Goal: Obtain resource: Download file/media

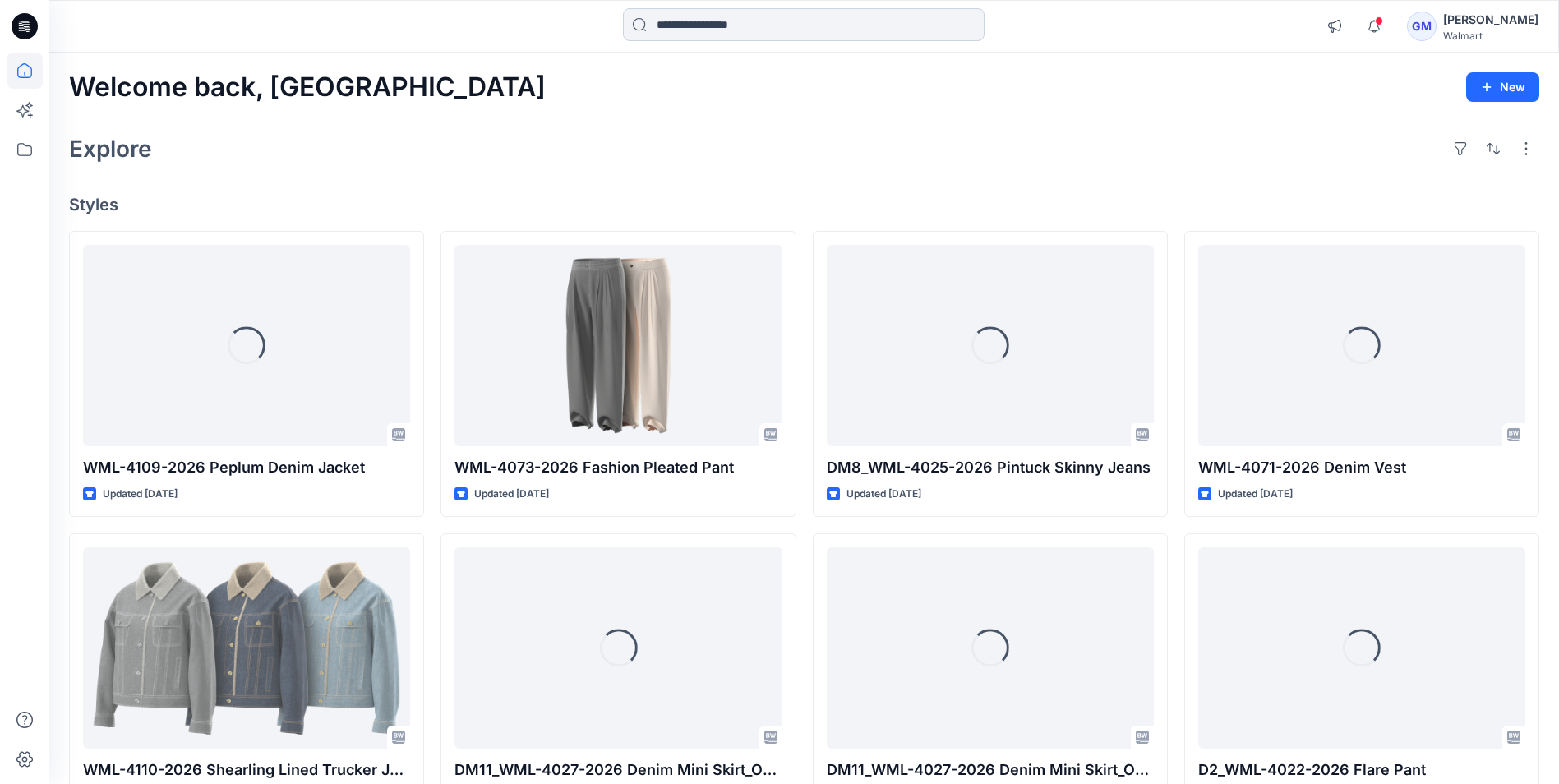
click at [743, 22] on input at bounding box center [803, 24] width 362 height 33
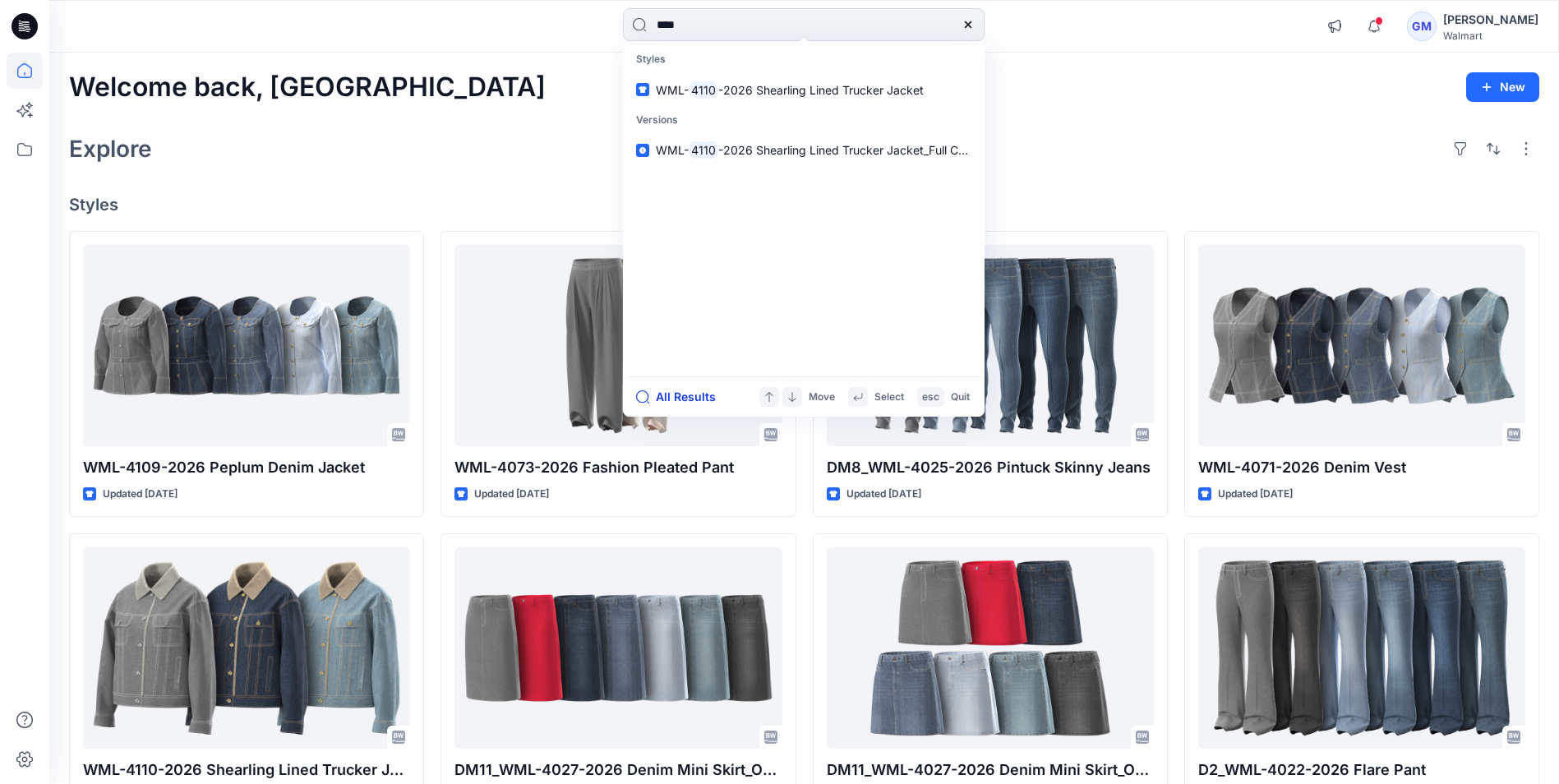
type input "****"
click at [676, 391] on button "All Results" at bounding box center [681, 397] width 90 height 20
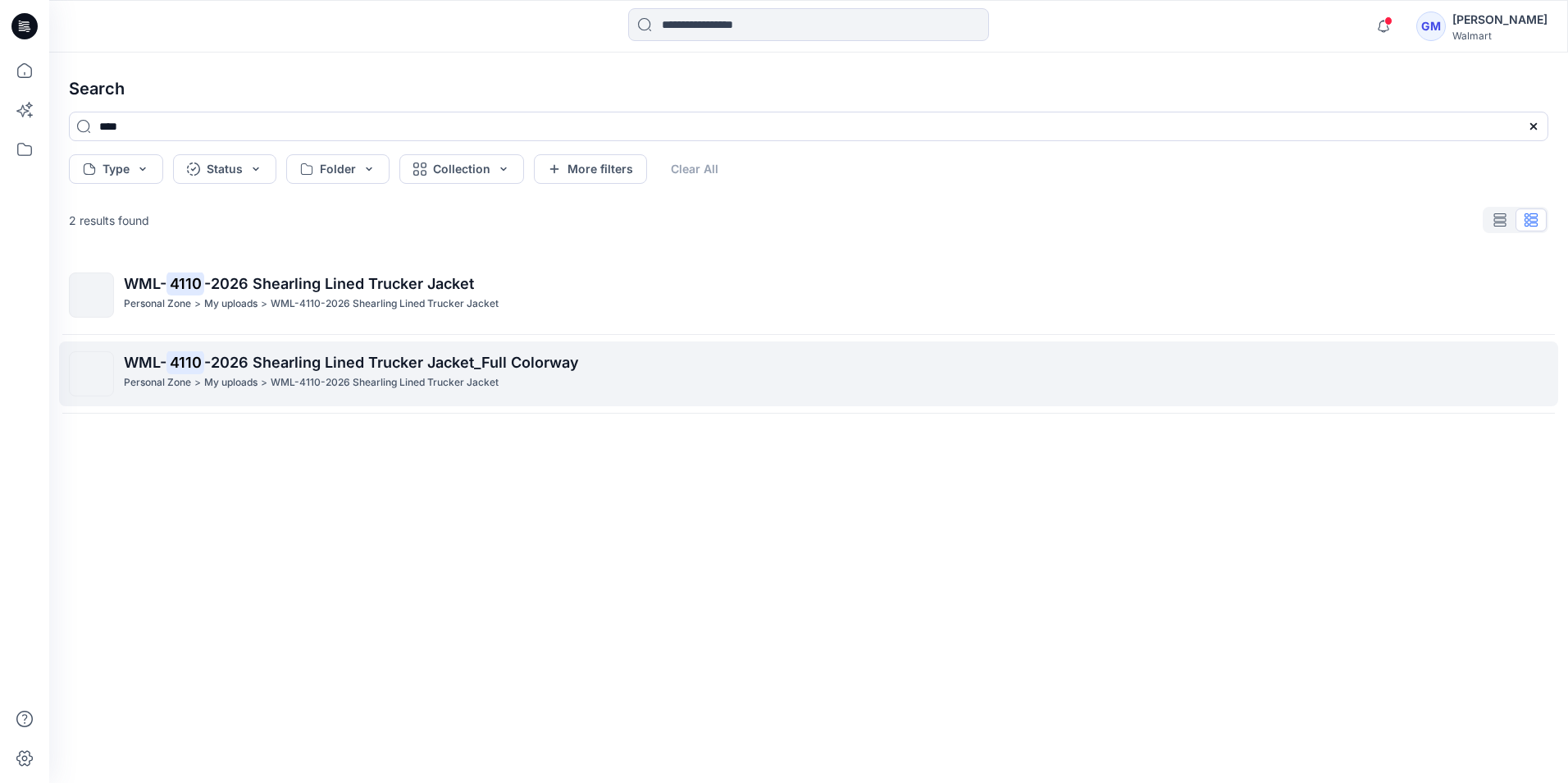
click at [268, 356] on span "-2026 Shearling Lined Trucker Jacket_Full Colorway" at bounding box center [391, 362] width 375 height 18
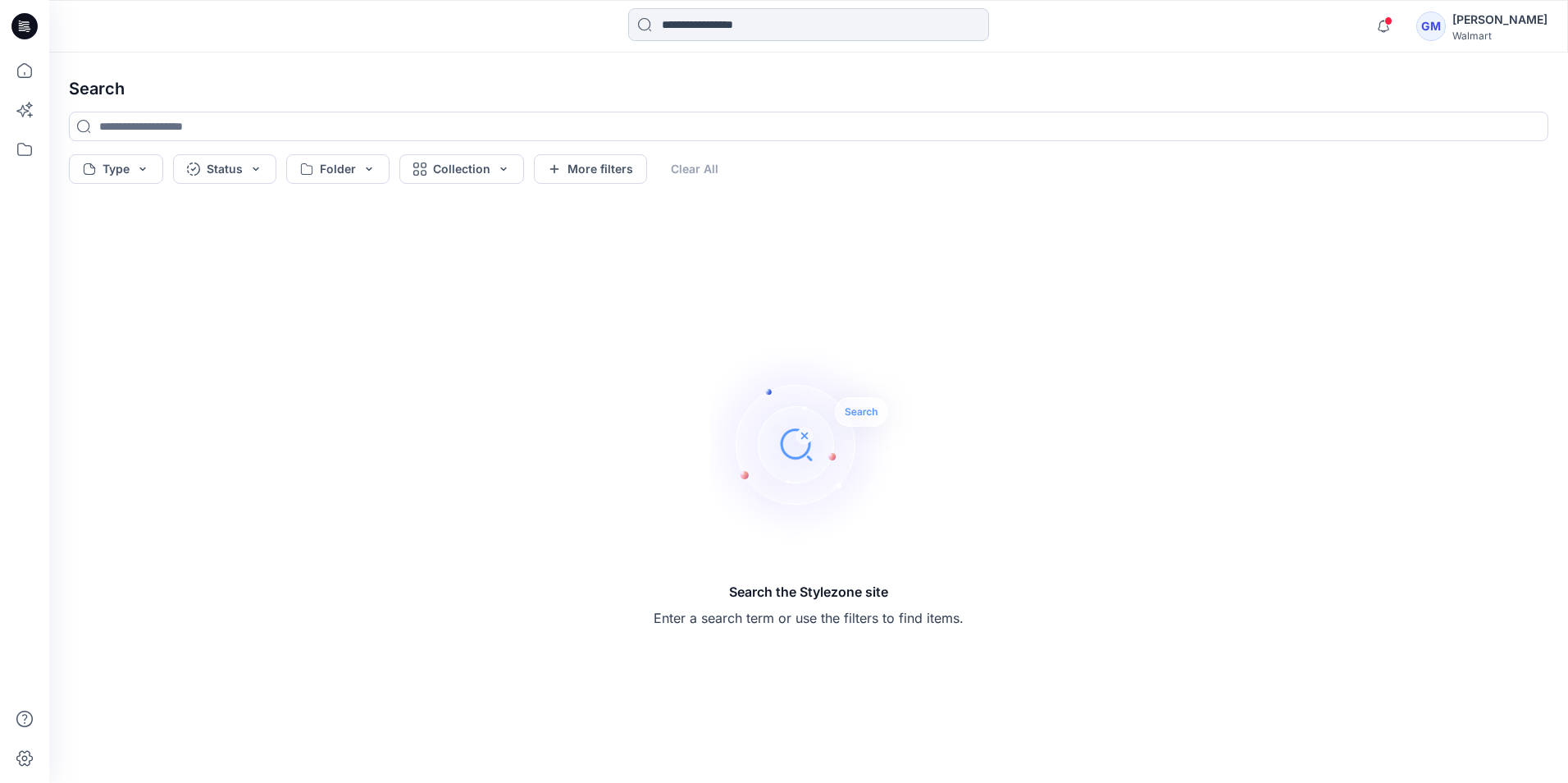
click at [737, 18] on input at bounding box center [809, 24] width 361 height 33
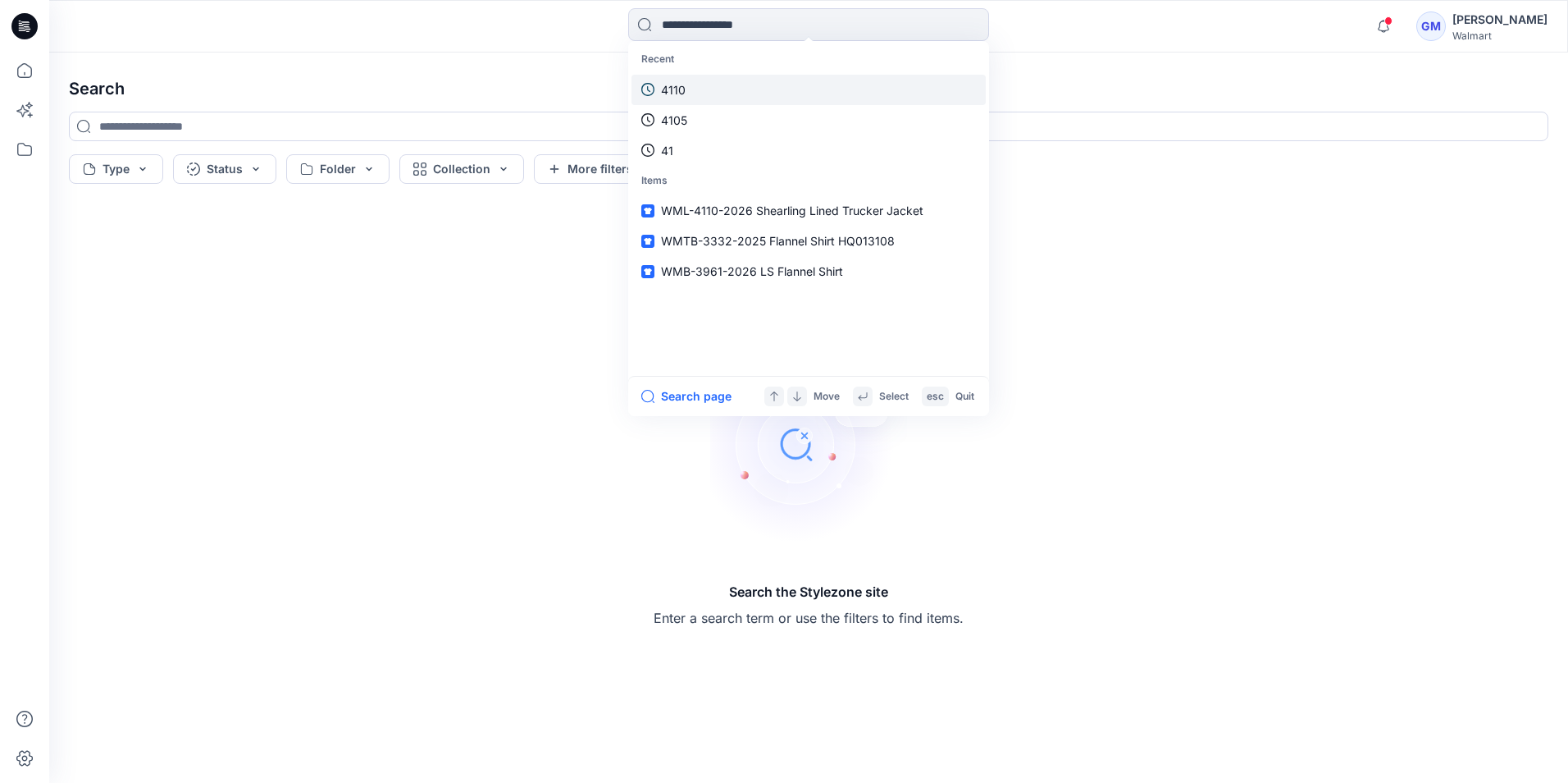
click at [692, 85] on link "4110" at bounding box center [809, 90] width 355 height 30
type input "****"
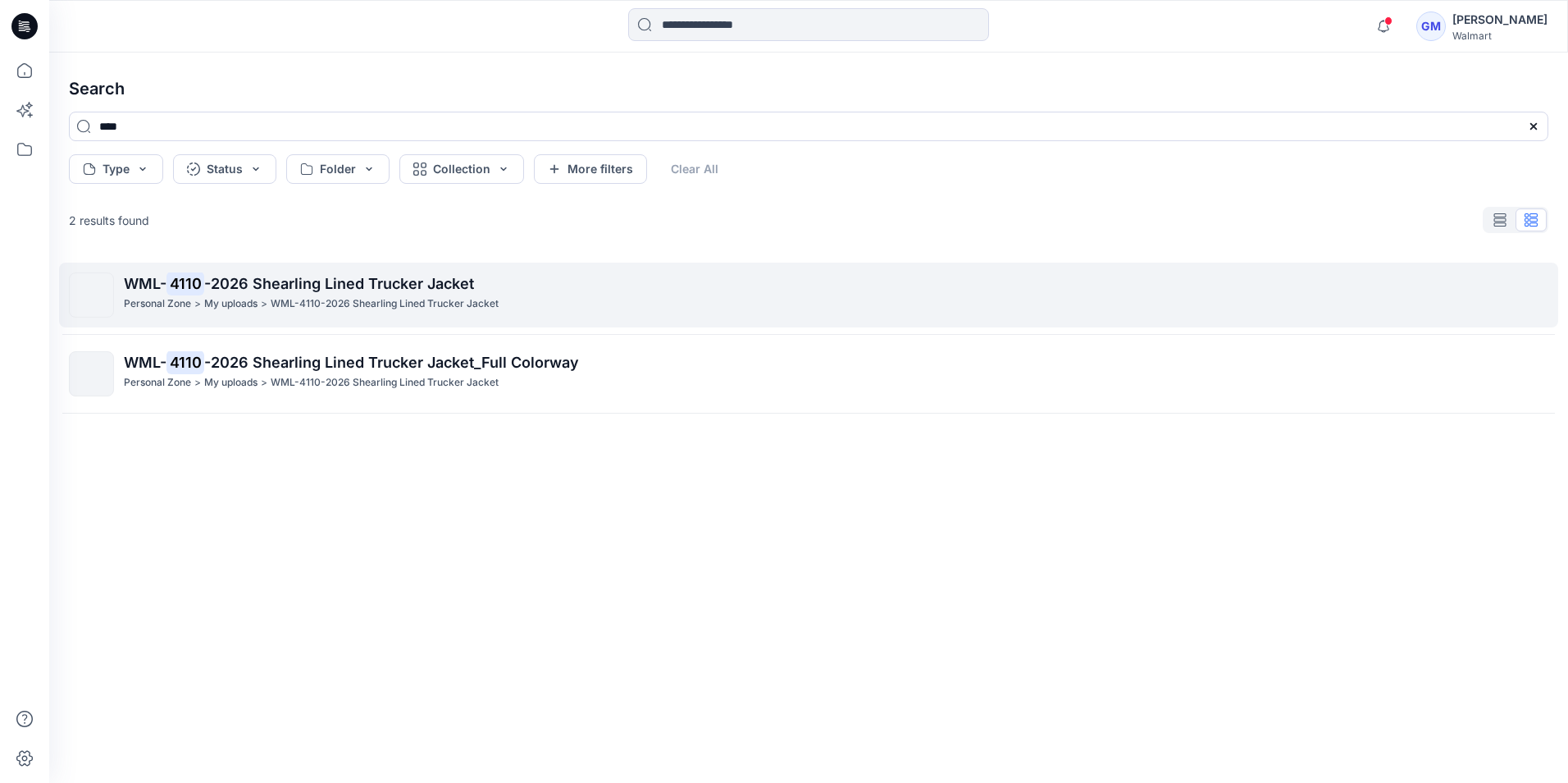
click at [192, 289] on mark "4110" at bounding box center [185, 283] width 38 height 23
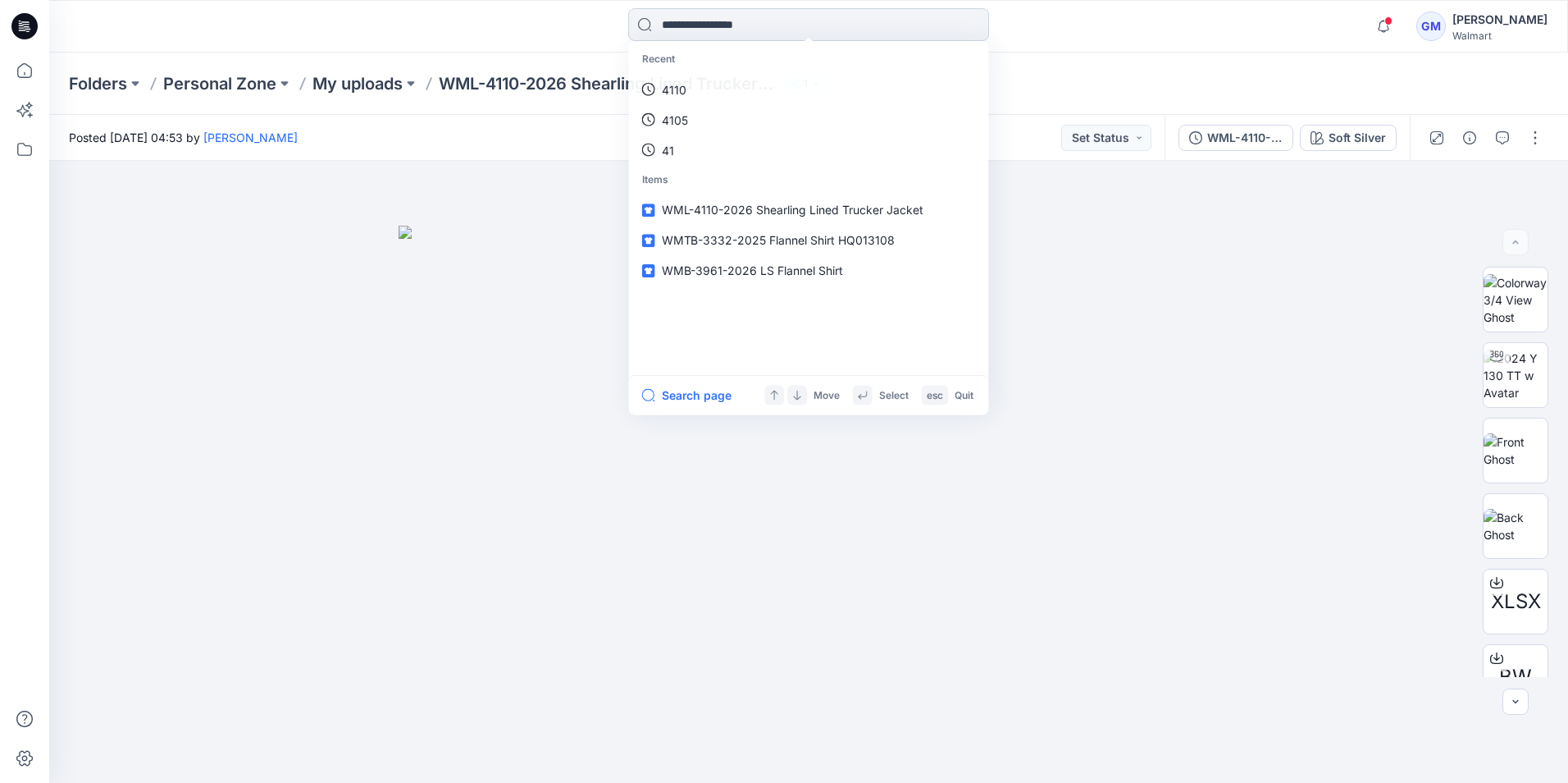
click at [706, 27] on input at bounding box center [809, 24] width 361 height 33
click at [682, 92] on p "4110" at bounding box center [673, 90] width 24 height 18
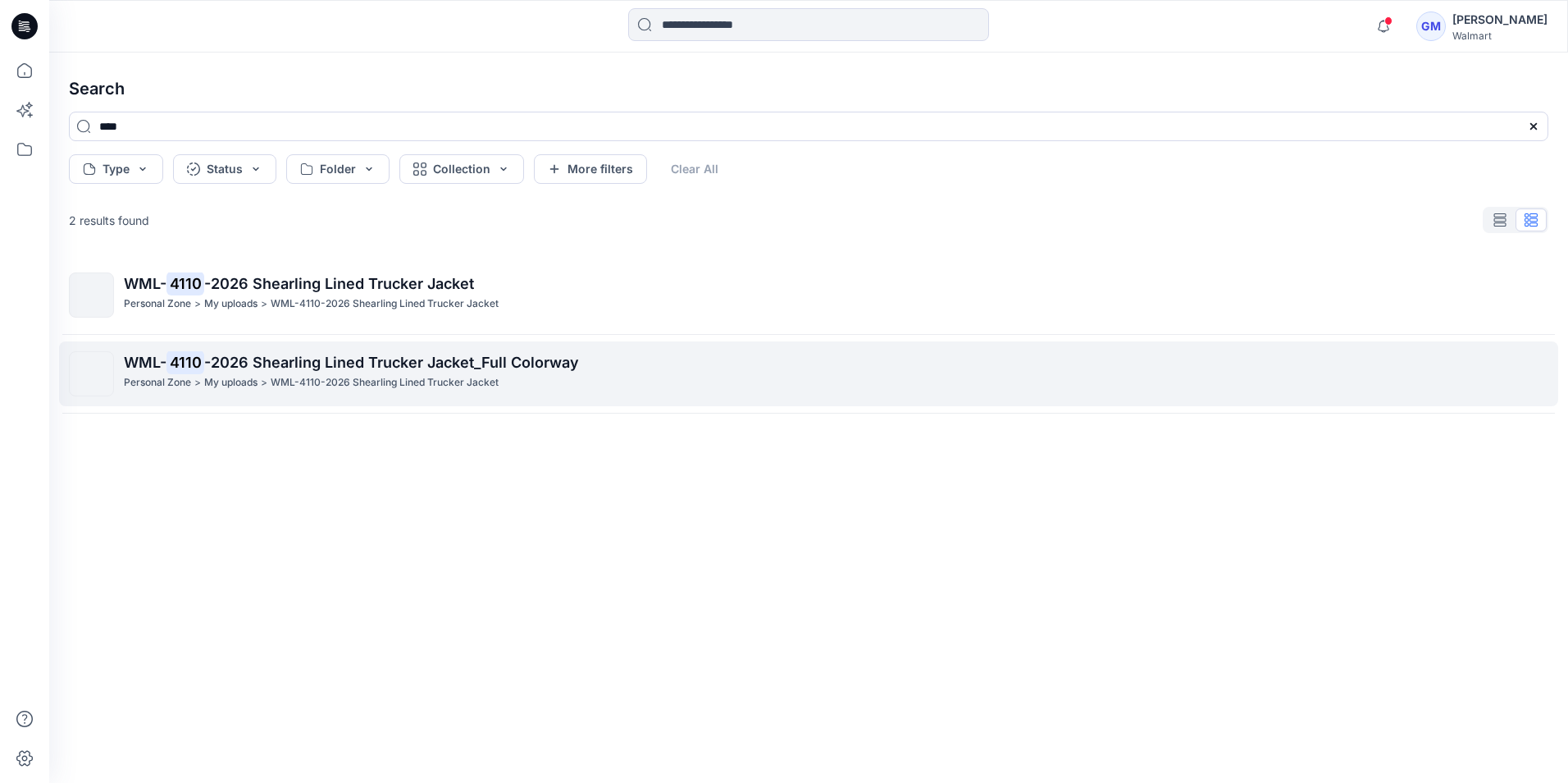
click at [219, 373] on p "WML- 4110 -2026 Shearling Lined Trucker Jacket_Full Colorway" at bounding box center [835, 362] width 1424 height 23
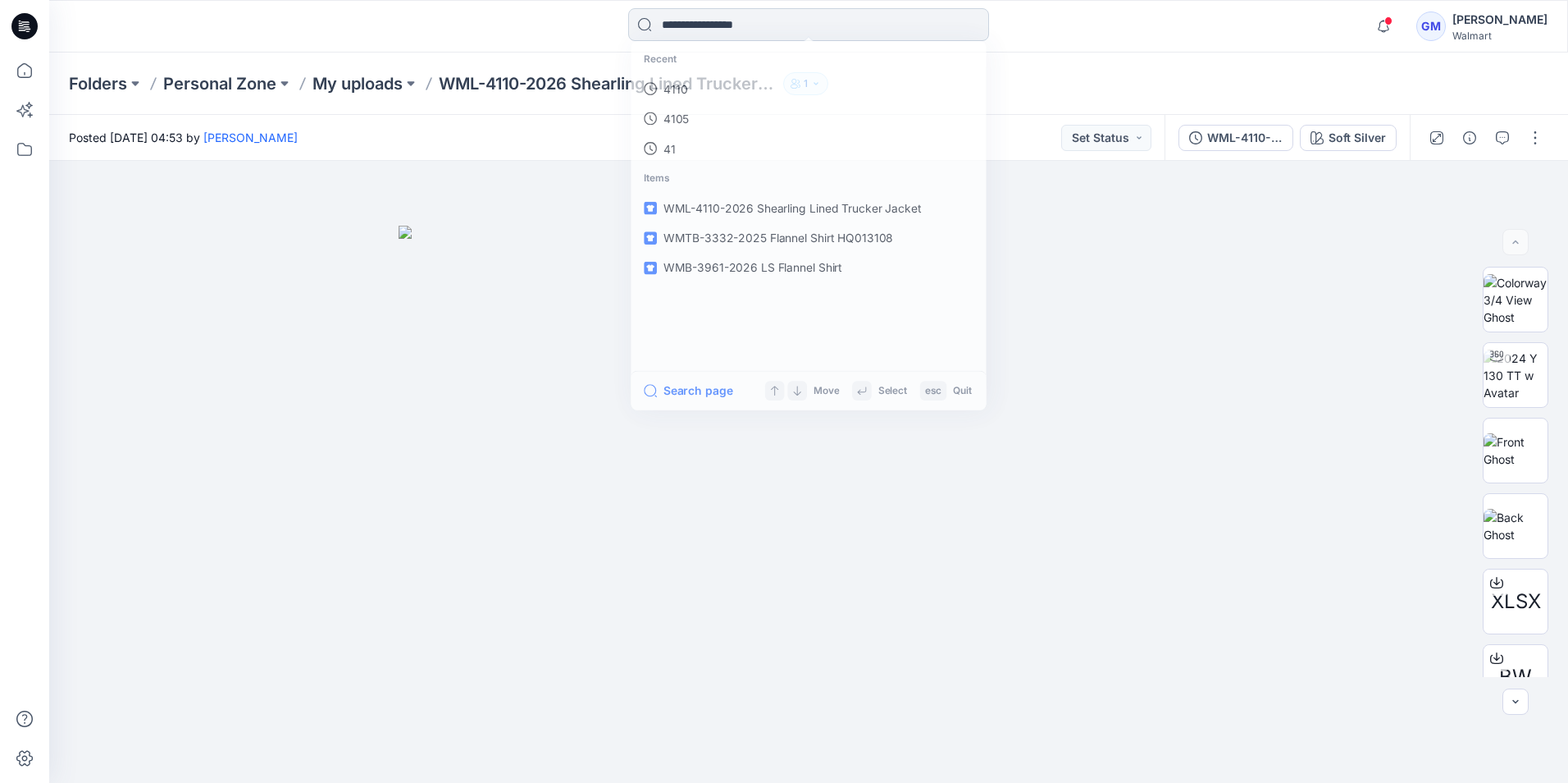
click at [710, 10] on input at bounding box center [809, 24] width 361 height 33
click at [693, 83] on link "4110" at bounding box center [809, 90] width 355 height 30
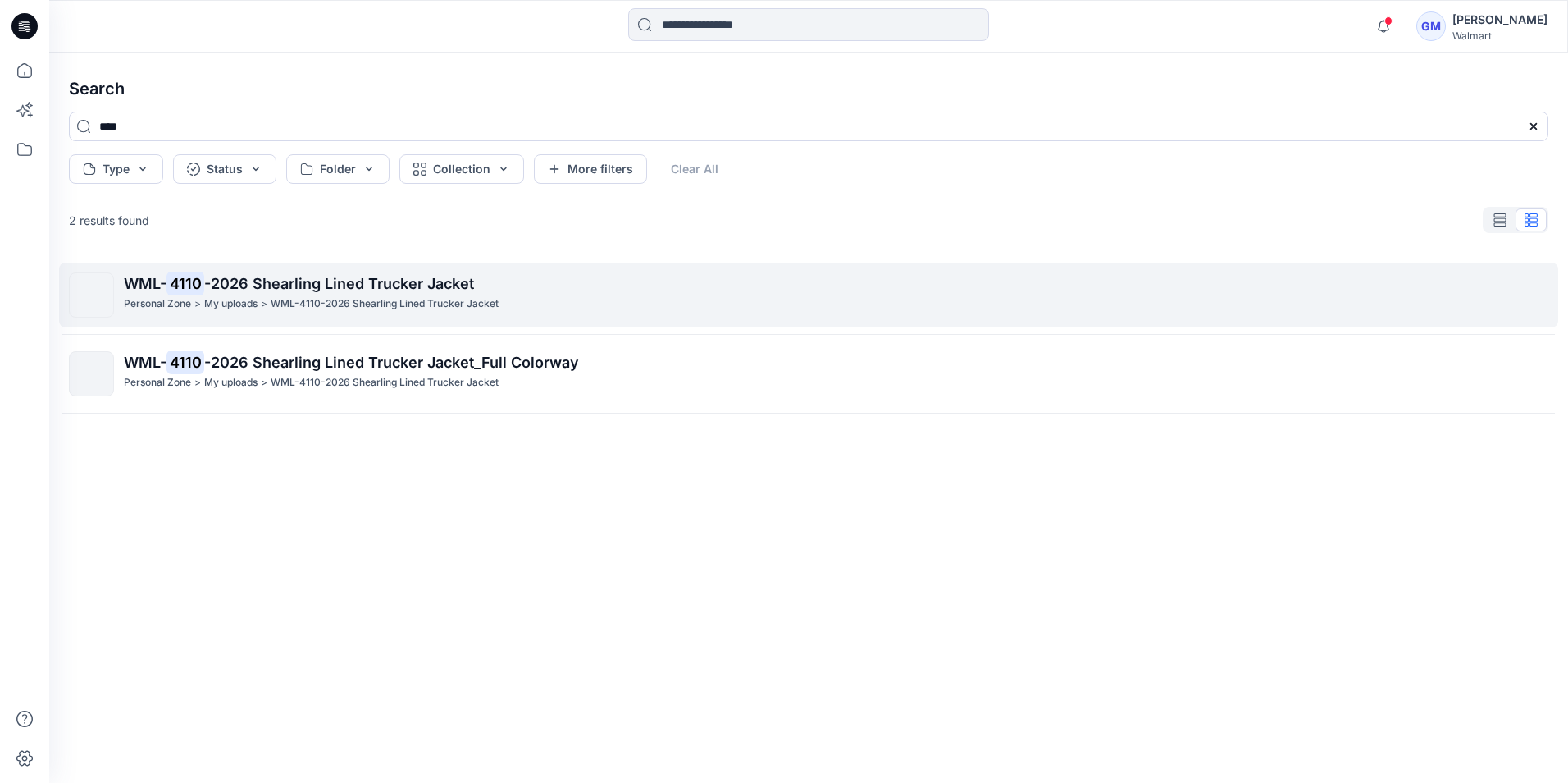
click at [299, 294] on p "WML- 4110 -2026 Shearling Lined Trucker Jacket" at bounding box center [835, 284] width 1424 height 23
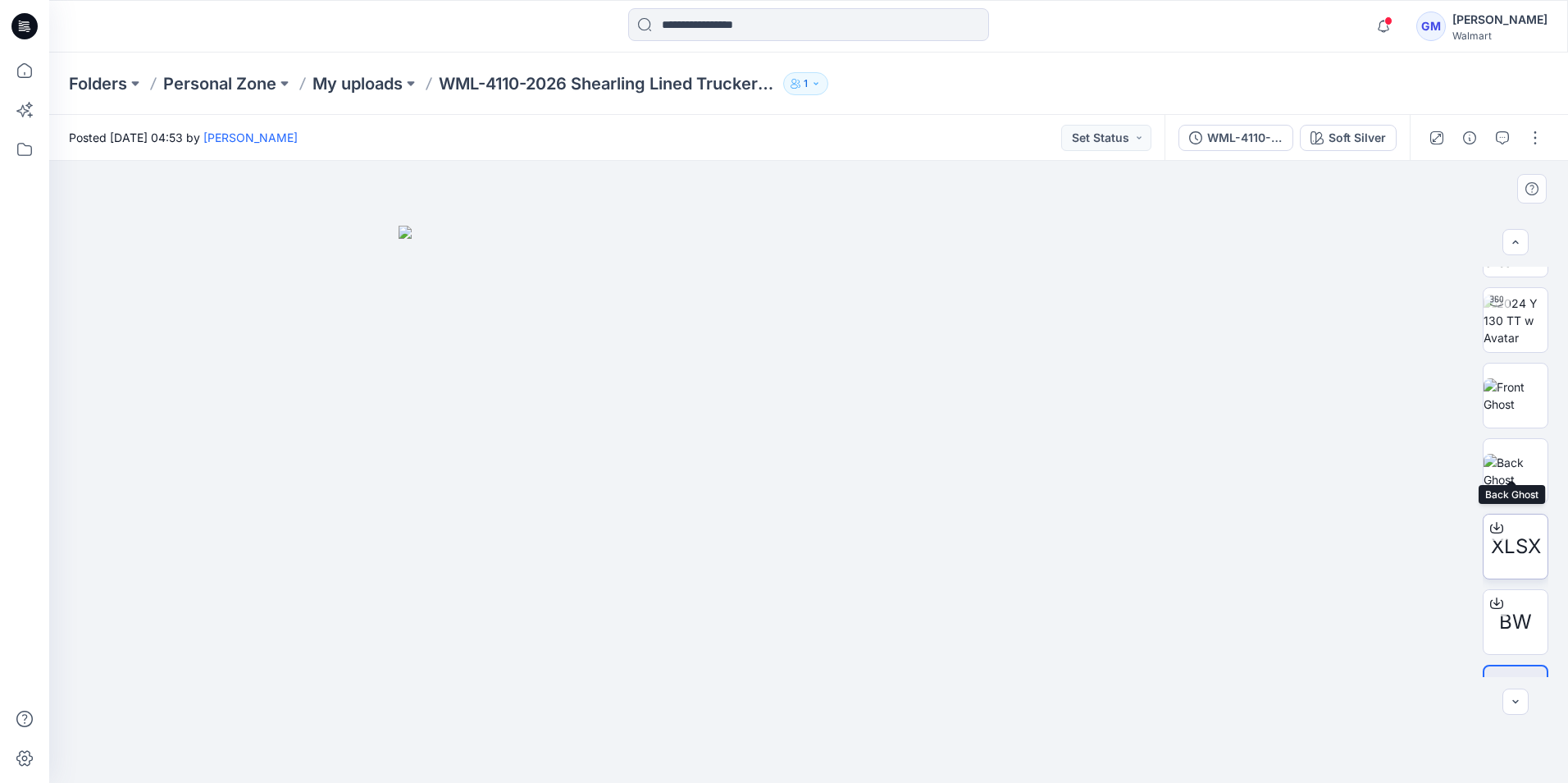
scroll to position [108, 0]
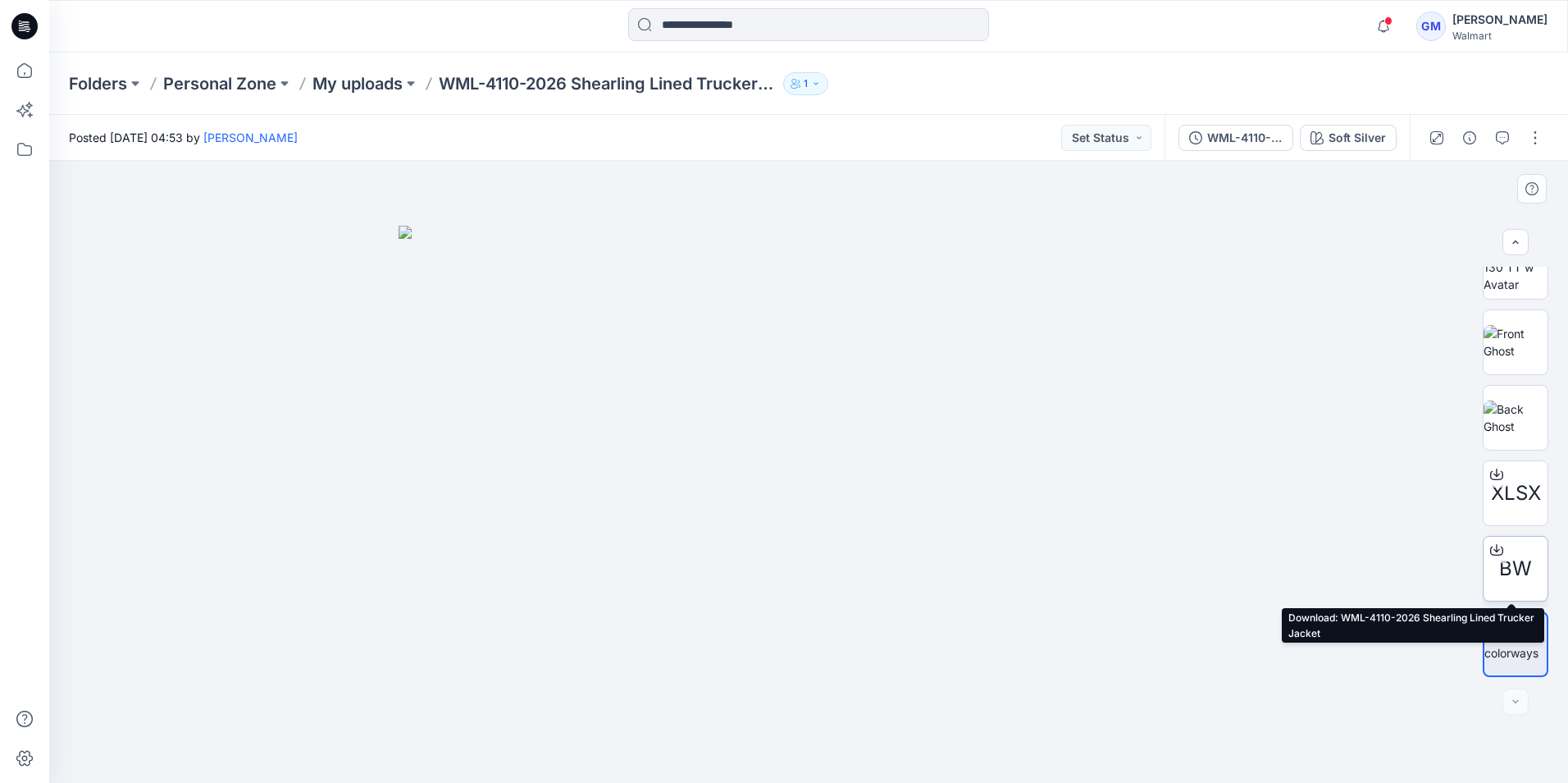
click at [1519, 559] on span "BW" at bounding box center [1515, 568] width 33 height 29
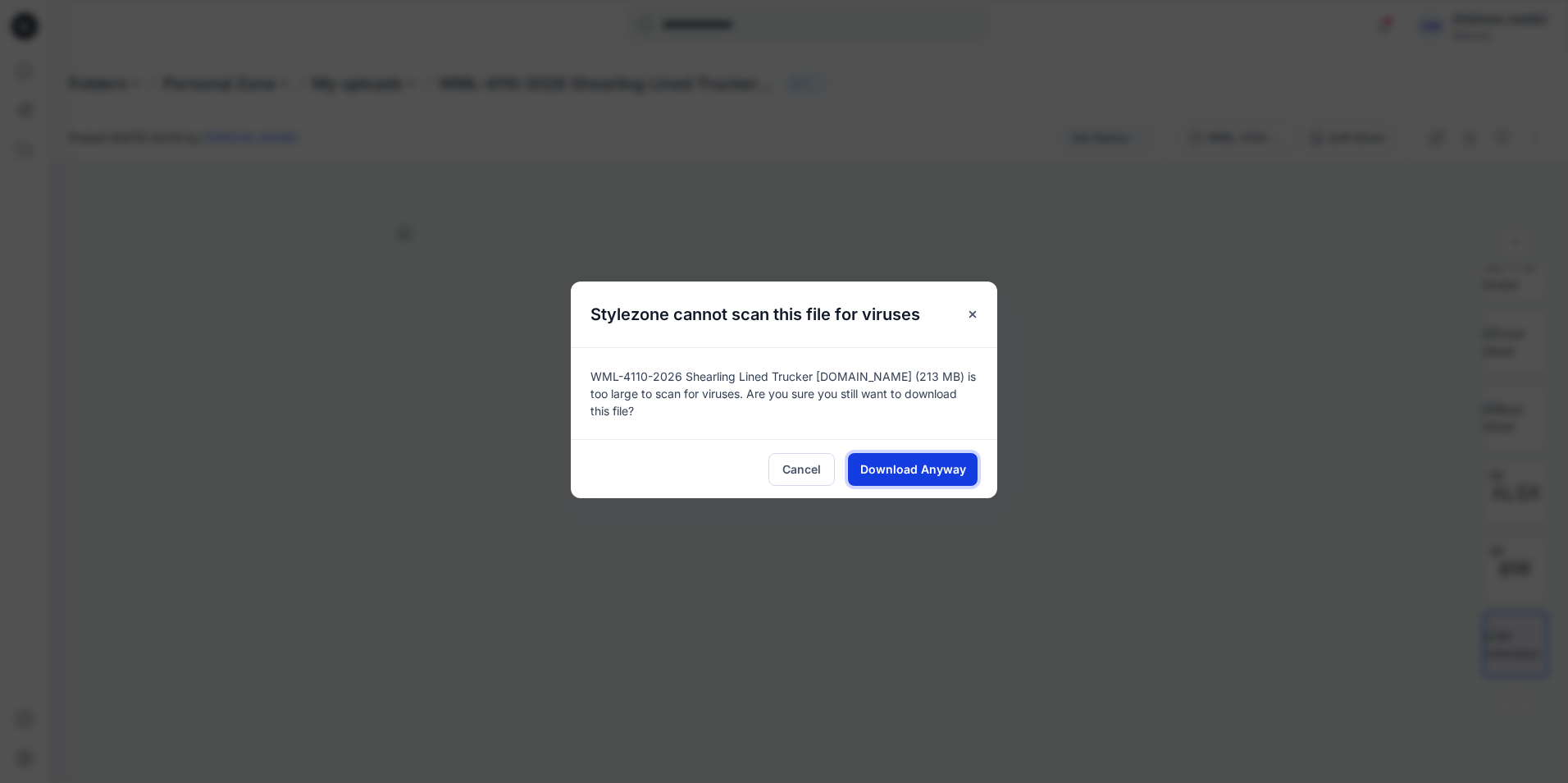
click at [921, 462] on span "Download Anyway" at bounding box center [913, 468] width 106 height 18
